Goal: Navigation & Orientation: Find specific page/section

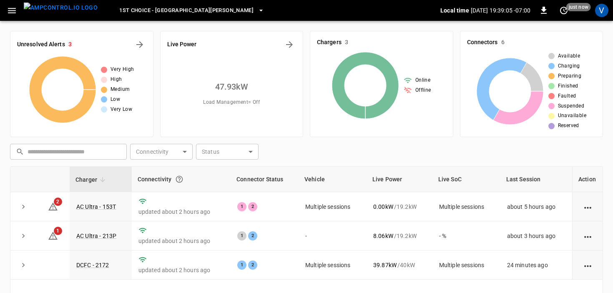
scroll to position [110, 0]
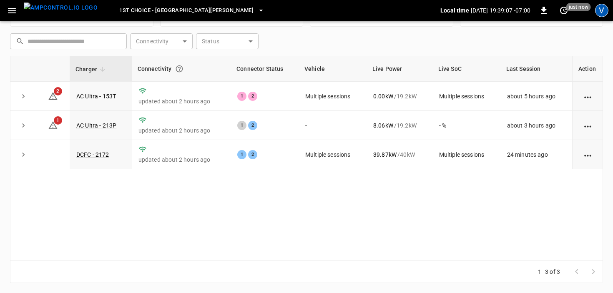
click at [602, 4] on div "V" at bounding box center [601, 10] width 13 height 13
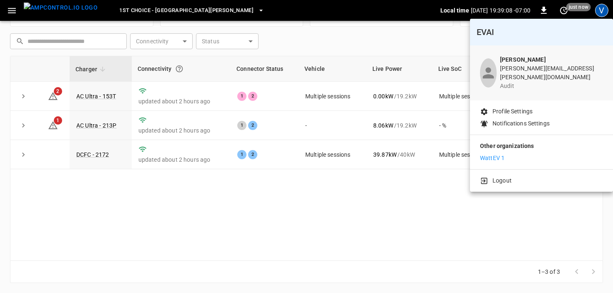
click at [494, 154] on p "WattEV 1" at bounding box center [492, 158] width 25 height 9
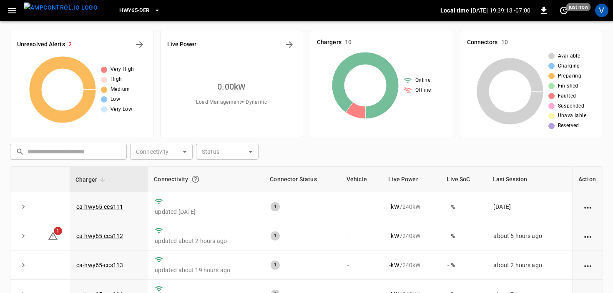
click at [429, 146] on div "​ ​ Connectivity ​ Connectivity Status ​ Status" at bounding box center [305, 150] width 596 height 19
click at [119, 11] on span "HWY65-DER" at bounding box center [134, 11] width 30 height 10
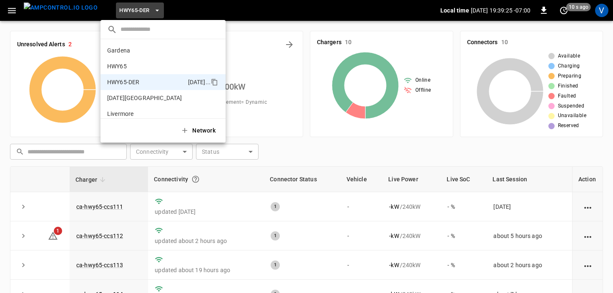
click at [7, 9] on div at bounding box center [306, 146] width 613 height 293
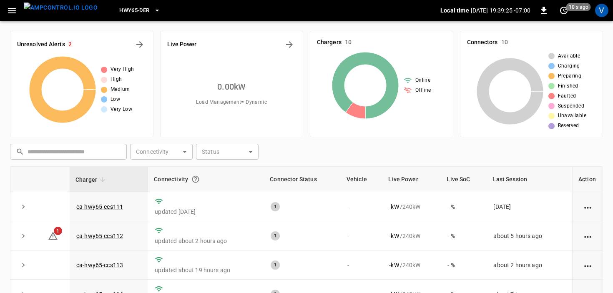
click at [11, 10] on icon "button" at bounding box center [12, 10] width 8 height 5
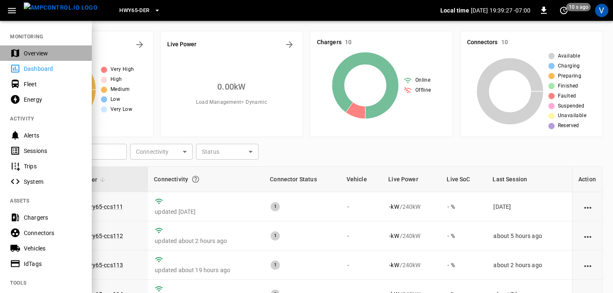
click at [26, 55] on div "Overview" at bounding box center [53, 53] width 58 height 8
